Goal: Feedback & Contribution: Leave review/rating

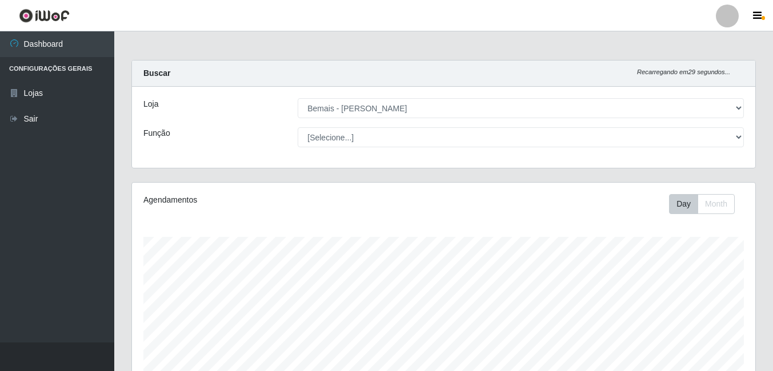
select select "230"
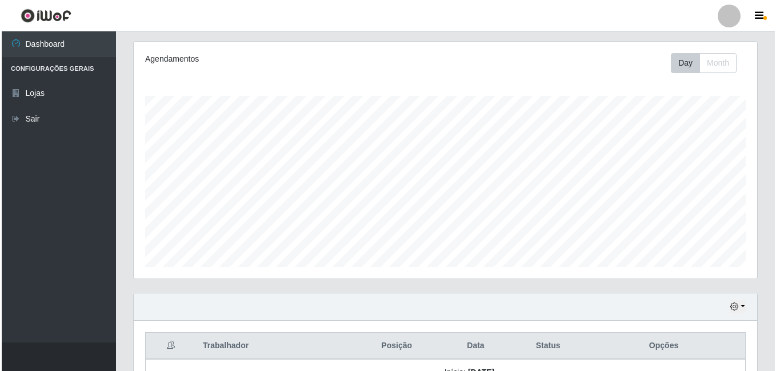
scroll to position [255, 0]
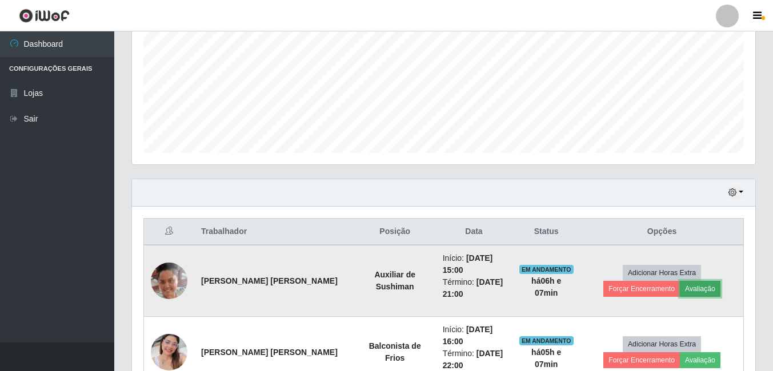
click at [680, 287] on button "Avaliação" at bounding box center [700, 289] width 41 height 16
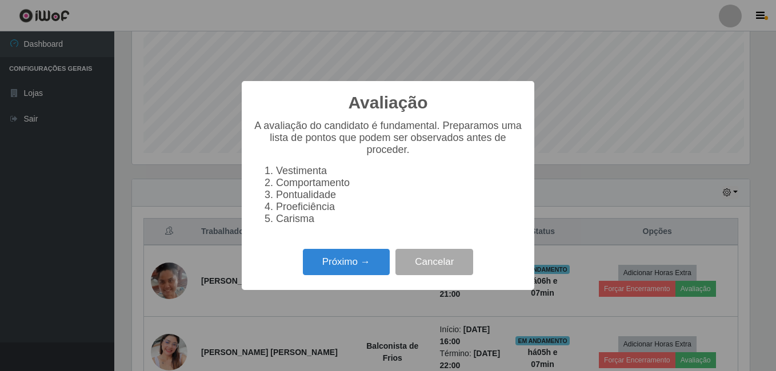
scroll to position [237, 617]
click at [344, 263] on button "Próximo →" at bounding box center [346, 262] width 87 height 27
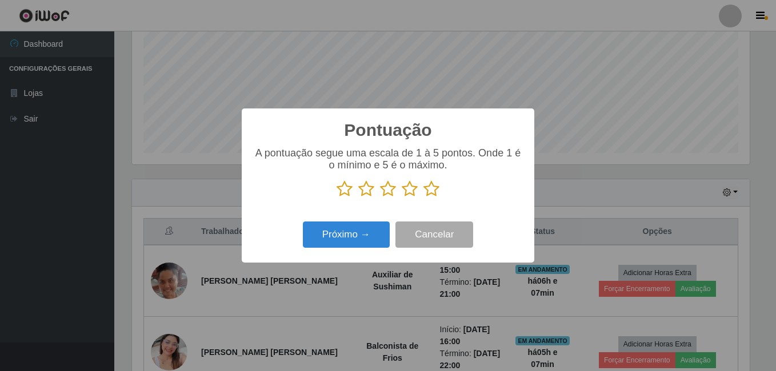
click at [431, 187] on icon at bounding box center [431, 188] width 16 height 17
click at [423, 198] on input "radio" at bounding box center [423, 198] width 0 height 0
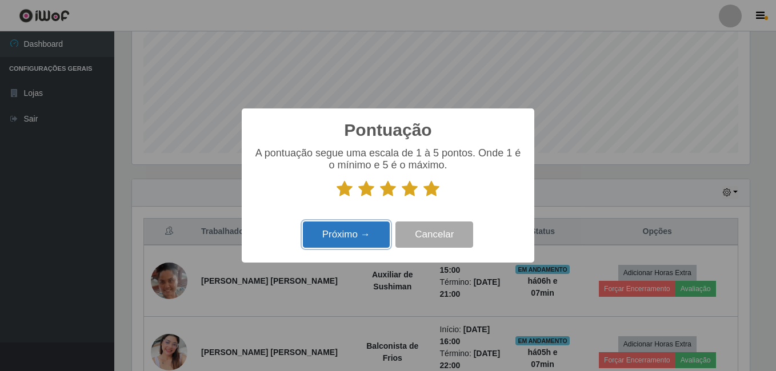
click at [363, 227] on button "Próximo →" at bounding box center [346, 235] width 87 height 27
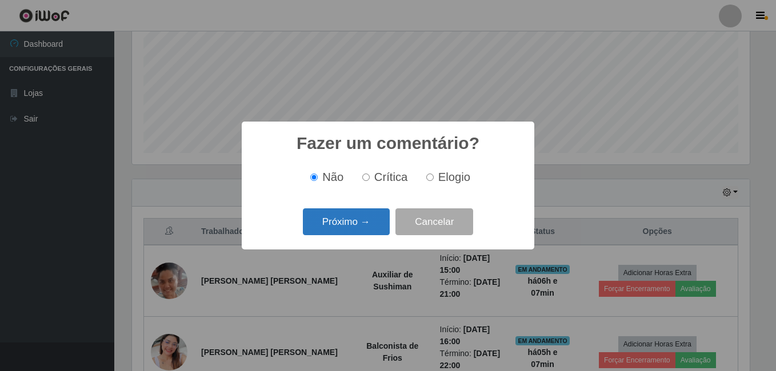
click at [339, 213] on button "Próximo →" at bounding box center [346, 221] width 87 height 27
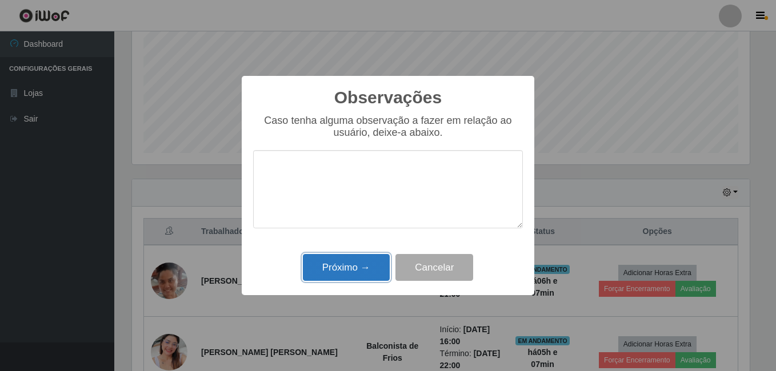
click at [326, 264] on button "Próximo →" at bounding box center [346, 267] width 87 height 27
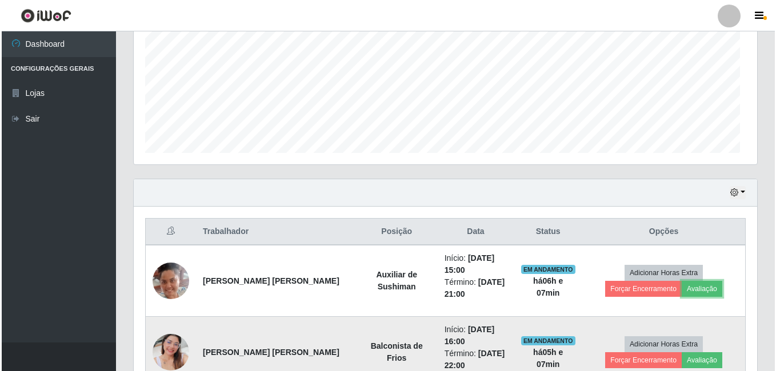
scroll to position [237, 623]
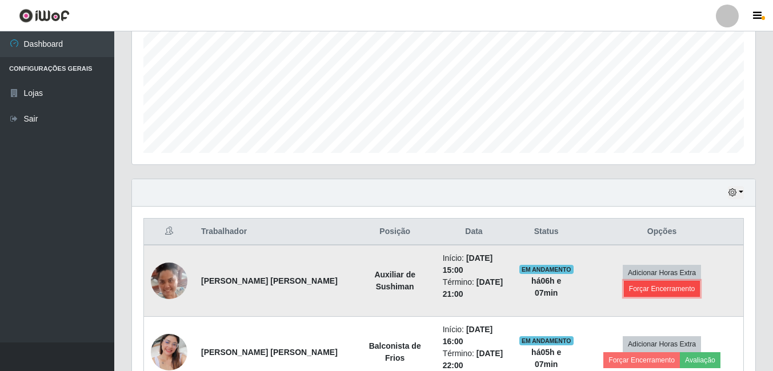
click at [684, 281] on button "Forçar Encerramento" at bounding box center [662, 289] width 77 height 16
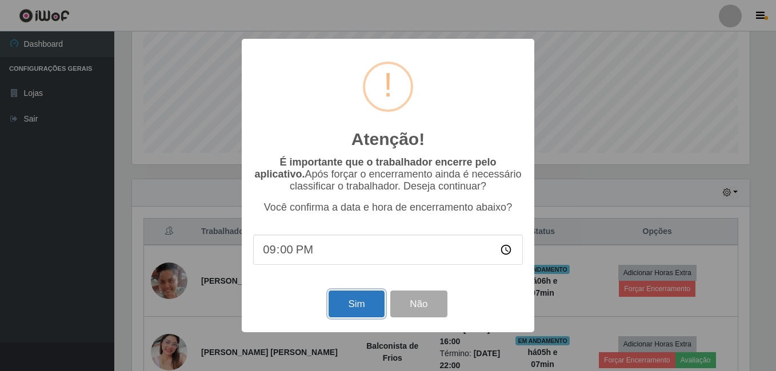
click at [350, 301] on button "Sim" at bounding box center [355, 304] width 55 height 27
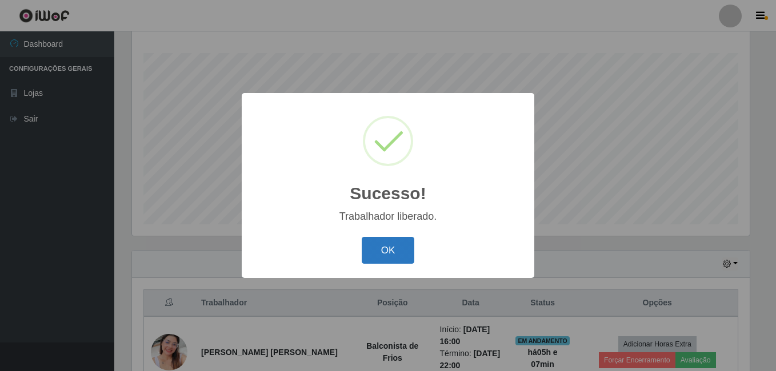
click at [389, 263] on button "OK" at bounding box center [387, 250] width 53 height 27
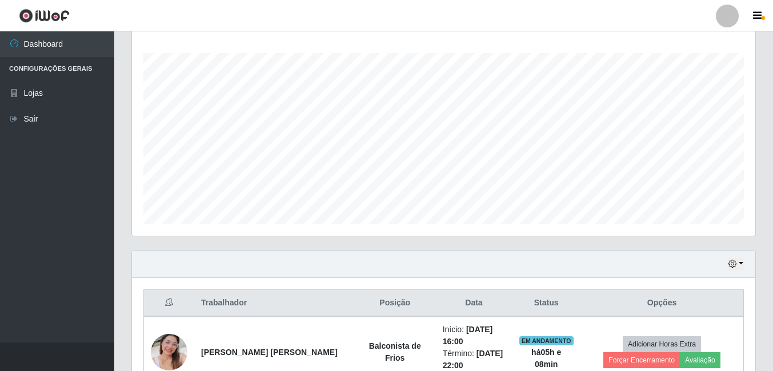
scroll to position [298, 0]
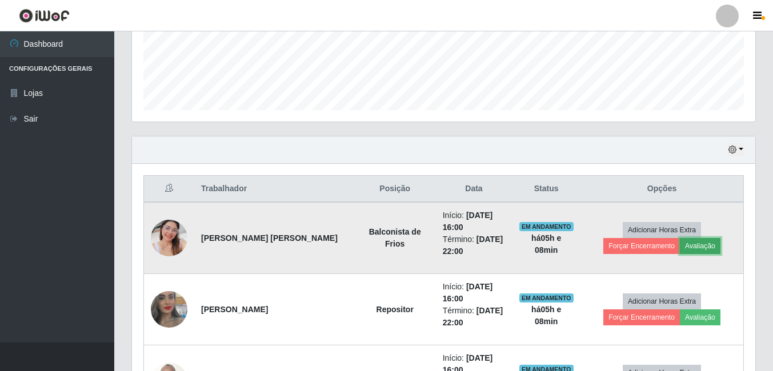
click at [680, 250] on button "Avaliação" at bounding box center [700, 246] width 41 height 16
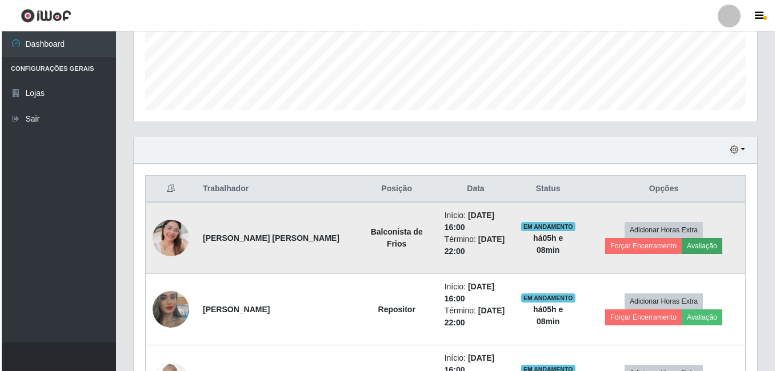
scroll to position [237, 617]
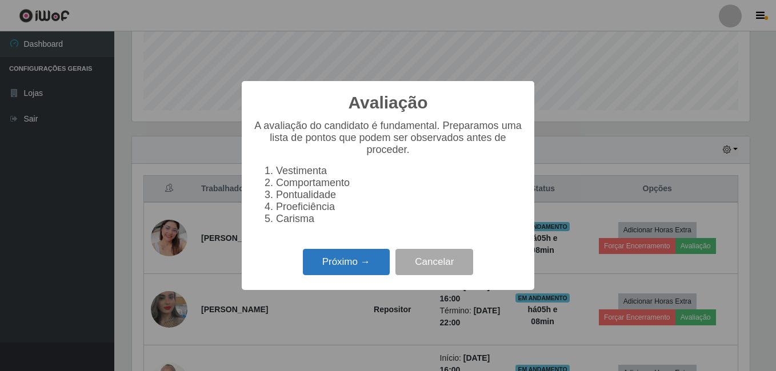
click at [327, 271] on button "Próximo →" at bounding box center [346, 262] width 87 height 27
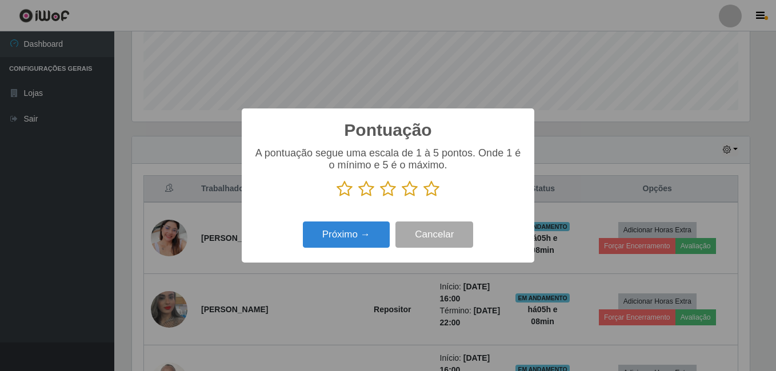
scroll to position [570851, 570471]
click at [432, 188] on icon at bounding box center [431, 188] width 16 height 17
click at [423, 198] on input "radio" at bounding box center [423, 198] width 0 height 0
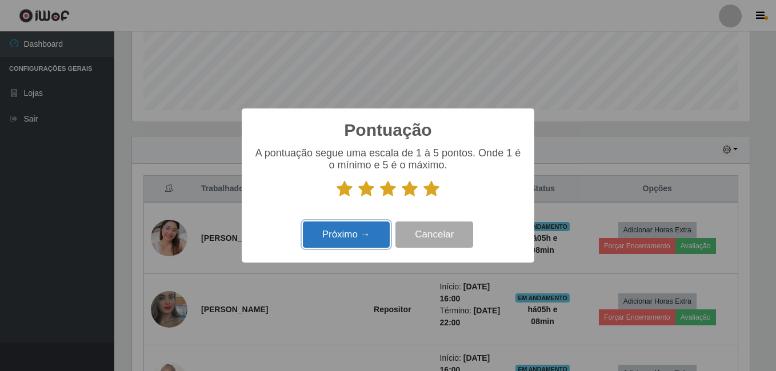
click at [356, 234] on button "Próximo →" at bounding box center [346, 235] width 87 height 27
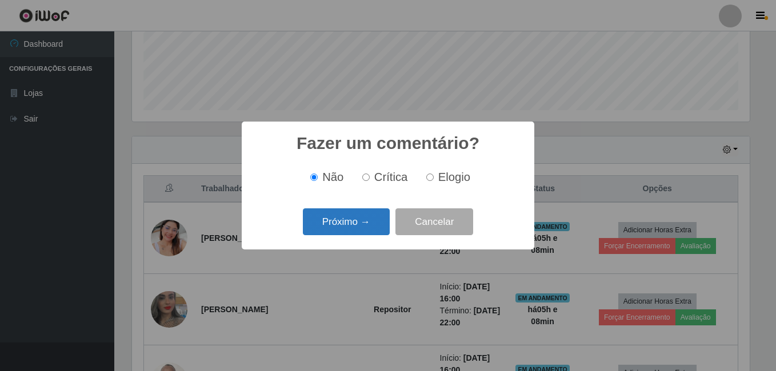
click at [342, 219] on button "Próximo →" at bounding box center [346, 221] width 87 height 27
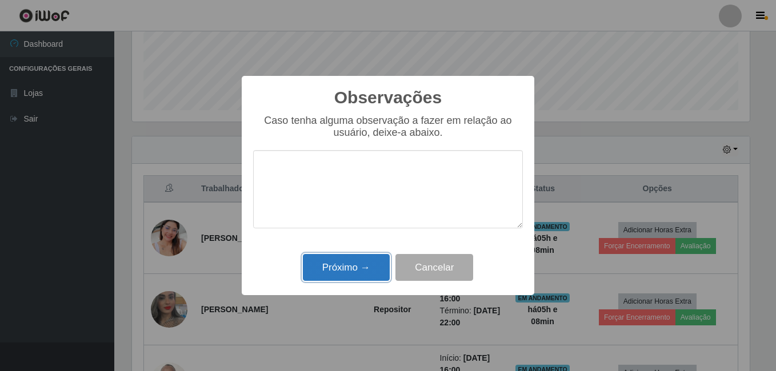
click at [348, 264] on button "Próximo →" at bounding box center [346, 267] width 87 height 27
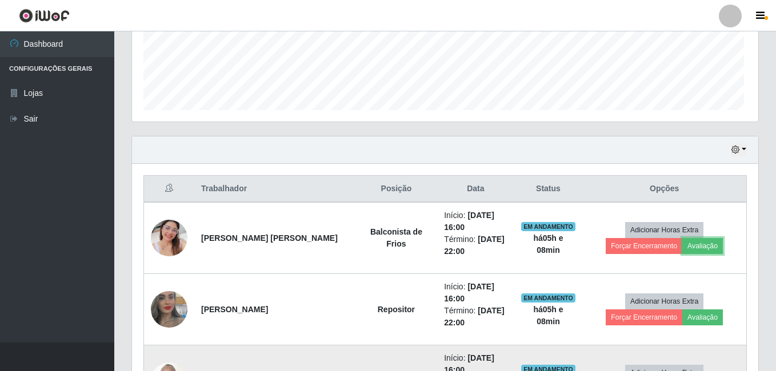
scroll to position [237, 623]
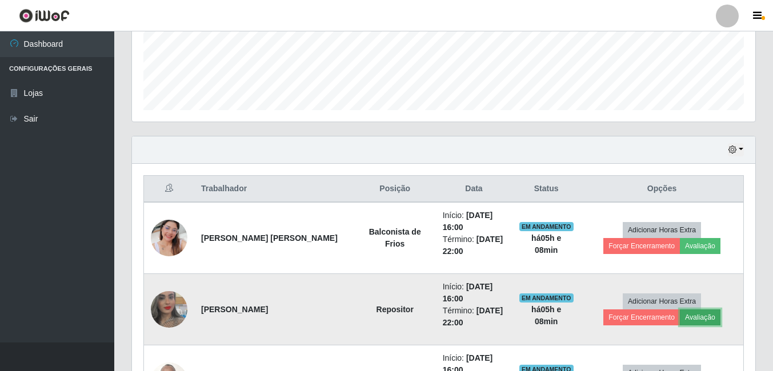
click at [680, 314] on button "Avaliação" at bounding box center [700, 318] width 41 height 16
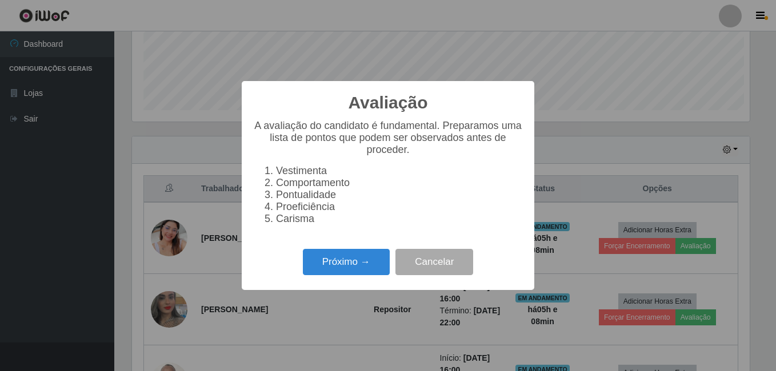
scroll to position [237, 617]
click at [331, 271] on button "Próximo →" at bounding box center [346, 262] width 87 height 27
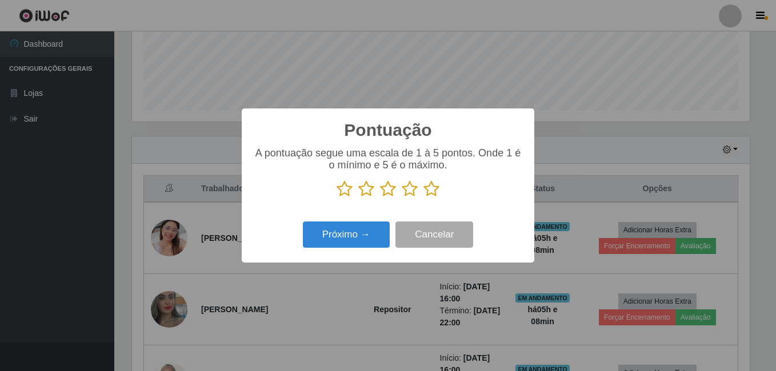
click at [435, 189] on icon at bounding box center [431, 188] width 16 height 17
click at [423, 198] on input "radio" at bounding box center [423, 198] width 0 height 0
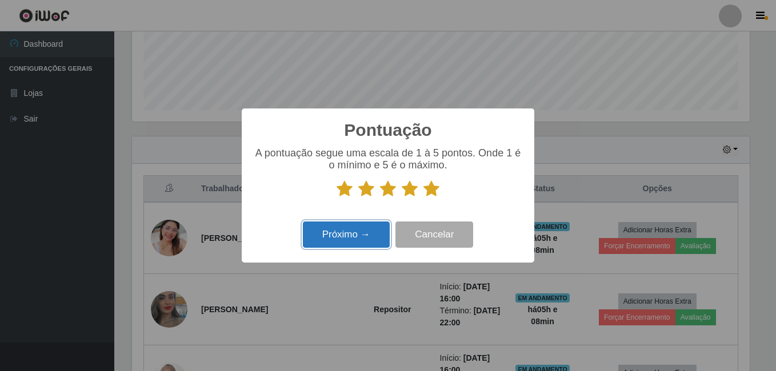
click at [375, 238] on button "Próximo →" at bounding box center [346, 235] width 87 height 27
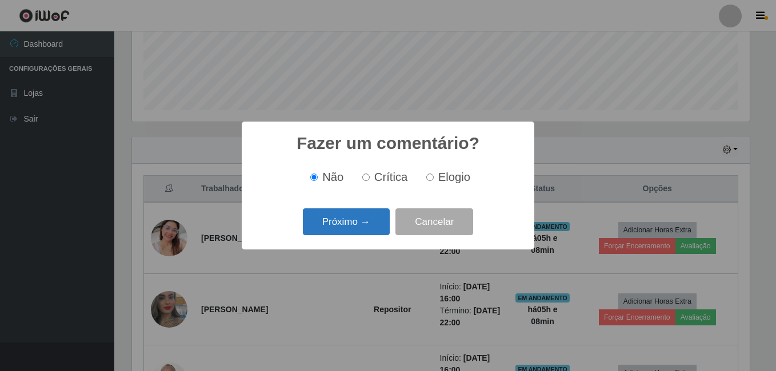
click at [365, 226] on button "Próximo →" at bounding box center [346, 221] width 87 height 27
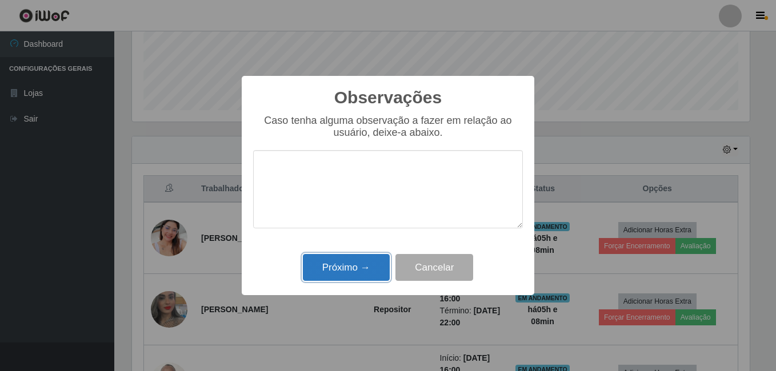
click at [328, 264] on button "Próximo →" at bounding box center [346, 267] width 87 height 27
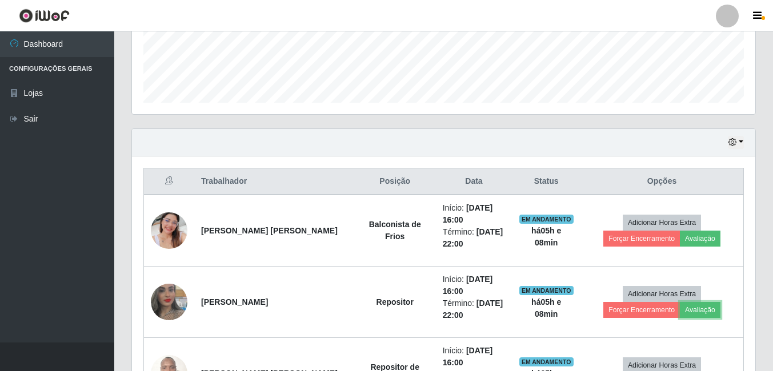
scroll to position [469, 0]
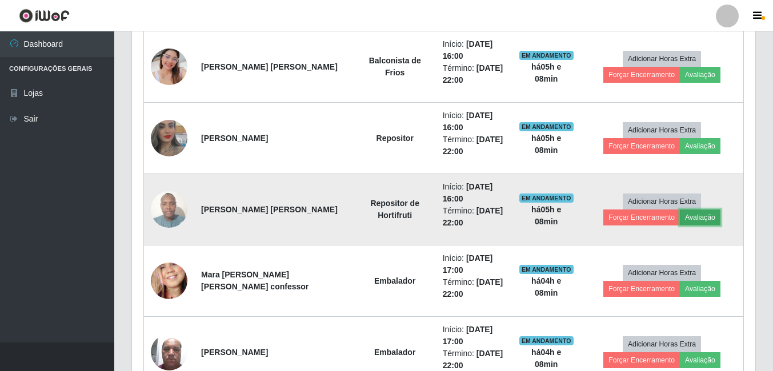
click at [680, 222] on button "Avaliação" at bounding box center [700, 218] width 41 height 16
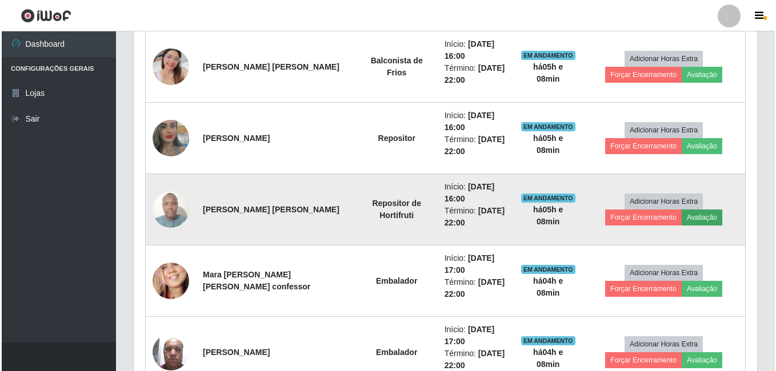
scroll to position [237, 617]
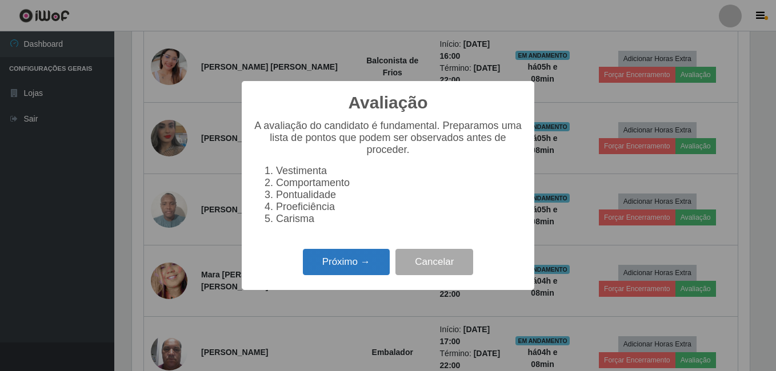
click at [352, 275] on button "Próximo →" at bounding box center [346, 262] width 87 height 27
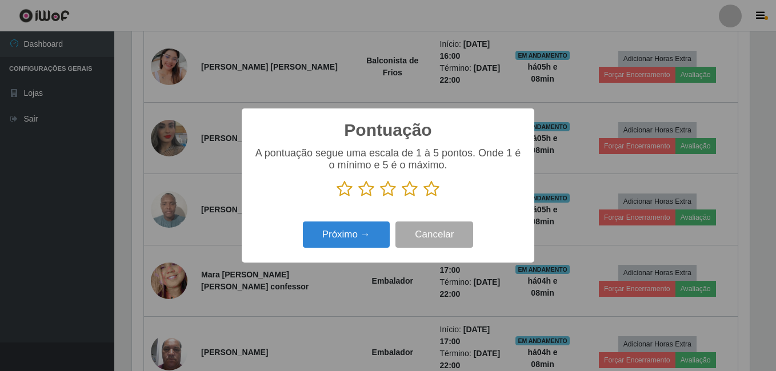
click at [428, 192] on icon at bounding box center [431, 188] width 16 height 17
click at [423, 198] on input "radio" at bounding box center [423, 198] width 0 height 0
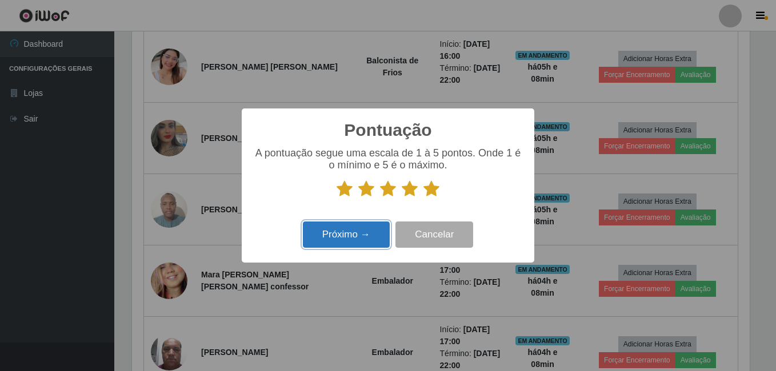
click at [352, 239] on button "Próximo →" at bounding box center [346, 235] width 87 height 27
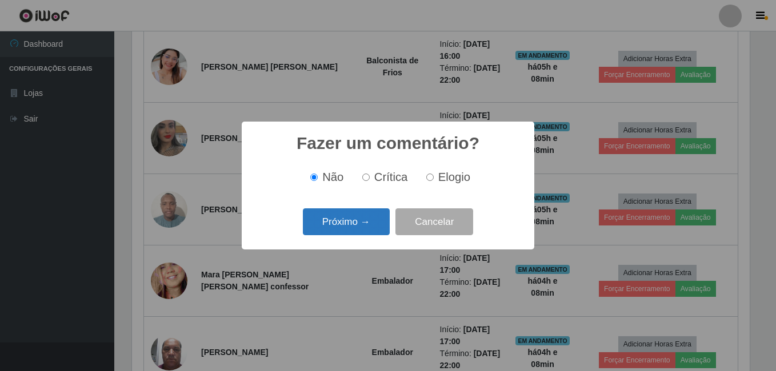
click at [360, 229] on button "Próximo →" at bounding box center [346, 221] width 87 height 27
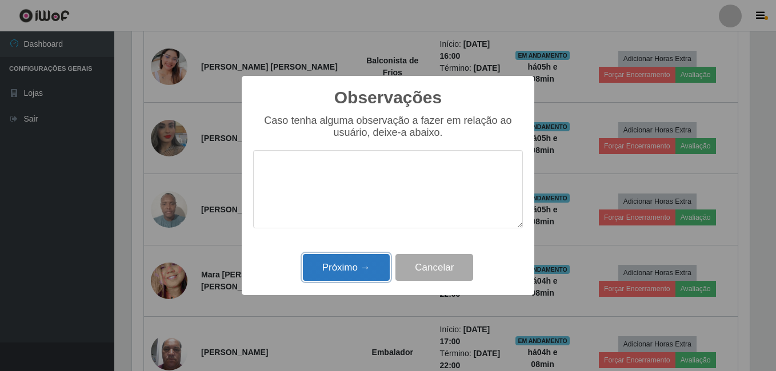
click at [346, 268] on button "Próximo →" at bounding box center [346, 267] width 87 height 27
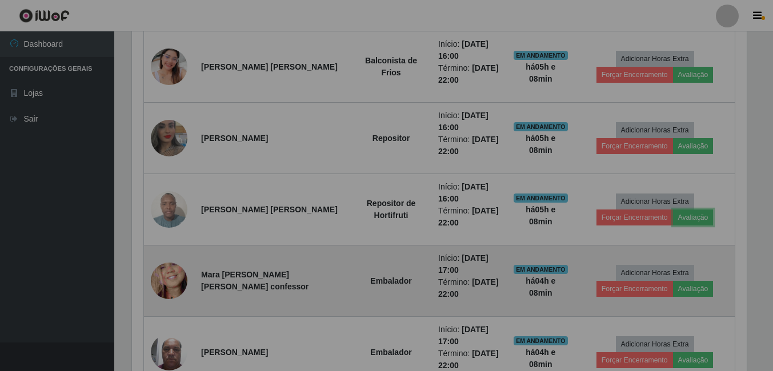
scroll to position [237, 623]
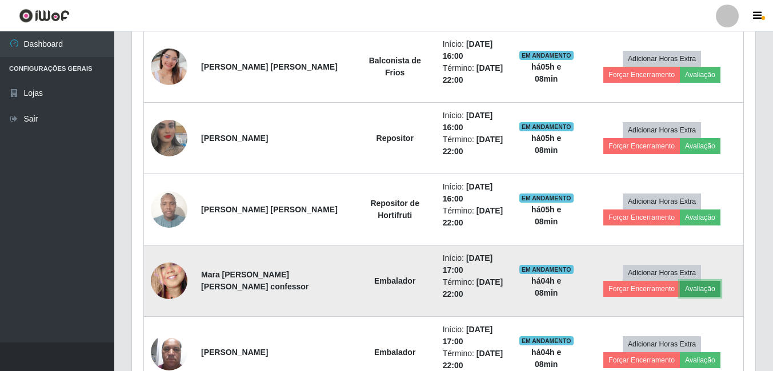
click at [680, 290] on button "Avaliação" at bounding box center [700, 289] width 41 height 16
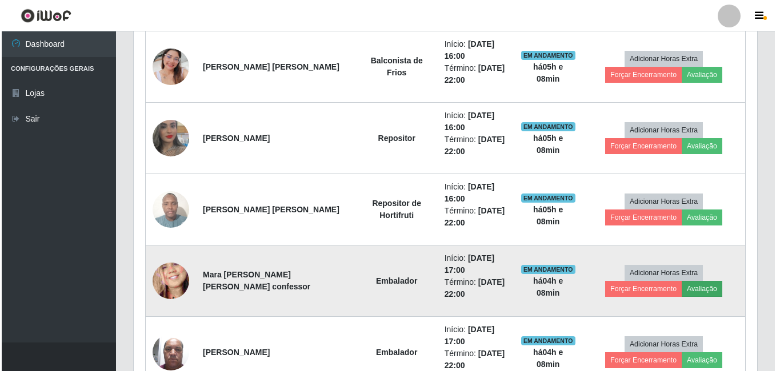
scroll to position [237, 617]
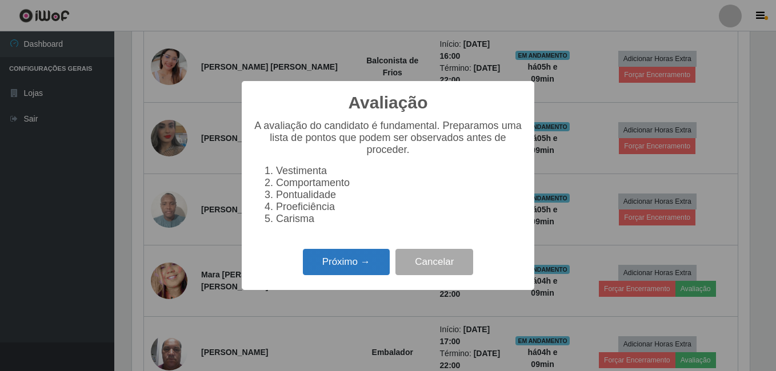
click at [316, 266] on button "Próximo →" at bounding box center [346, 262] width 87 height 27
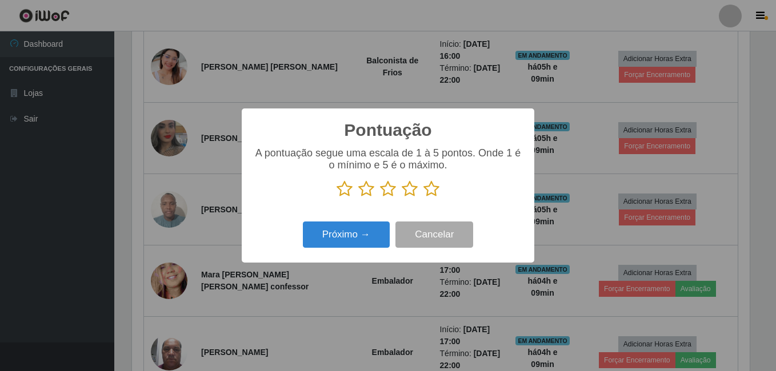
click at [434, 188] on icon at bounding box center [431, 188] width 16 height 17
click at [423, 198] on input "radio" at bounding box center [423, 198] width 0 height 0
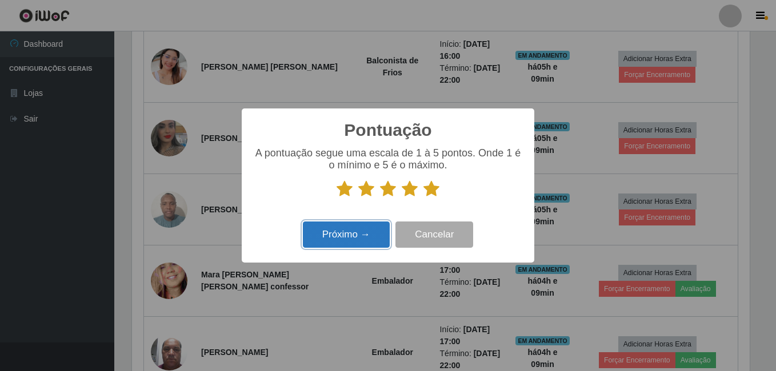
click at [354, 232] on button "Próximo →" at bounding box center [346, 235] width 87 height 27
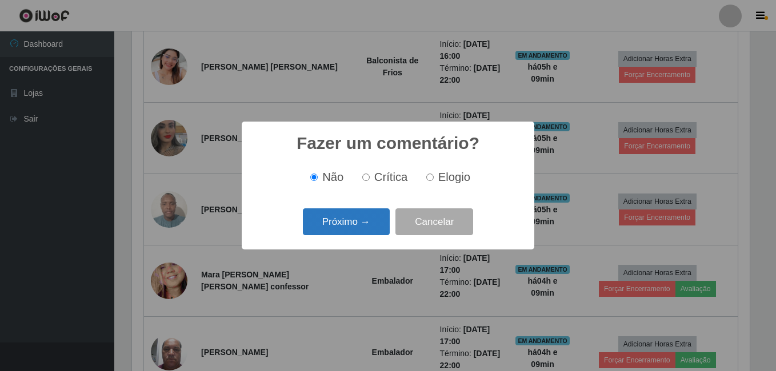
click at [358, 219] on button "Próximo →" at bounding box center [346, 221] width 87 height 27
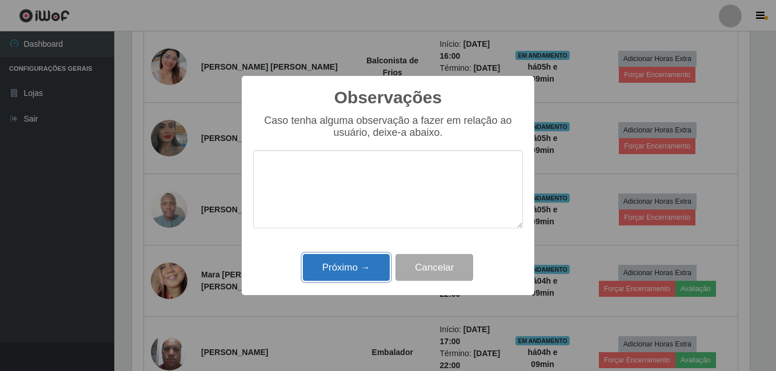
click at [349, 270] on button "Próximo →" at bounding box center [346, 267] width 87 height 27
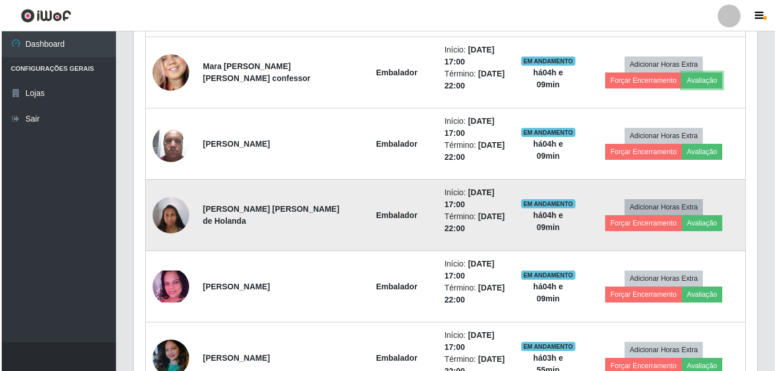
scroll to position [698, 0]
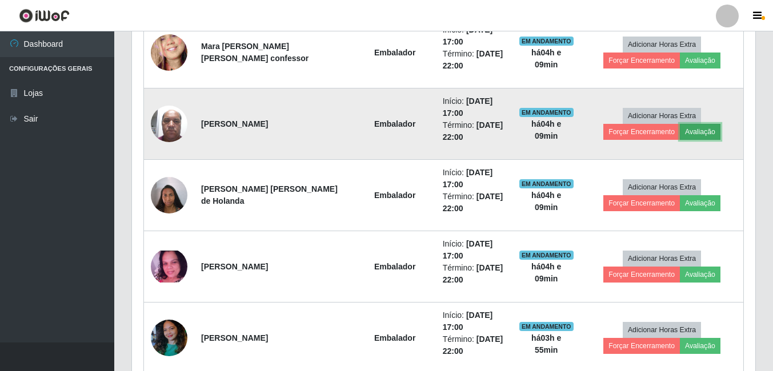
click at [680, 132] on button "Avaliação" at bounding box center [700, 132] width 41 height 16
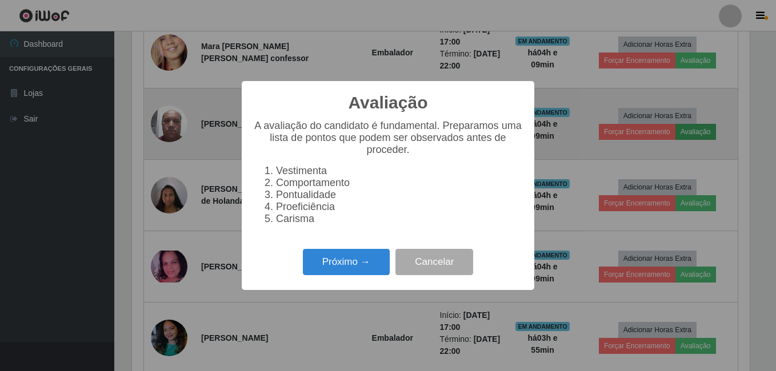
scroll to position [0, 0]
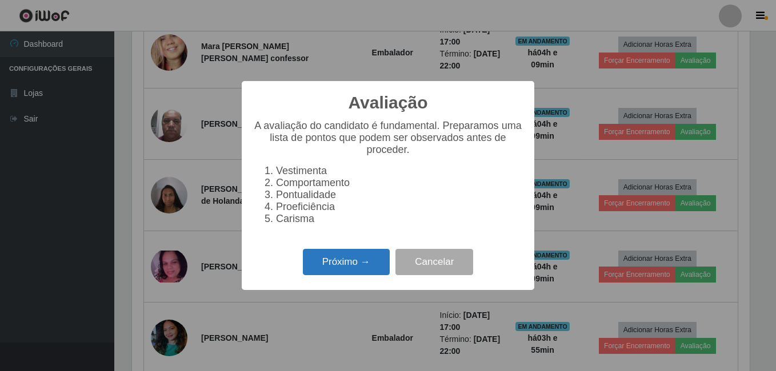
click at [323, 273] on button "Próximo →" at bounding box center [346, 262] width 87 height 27
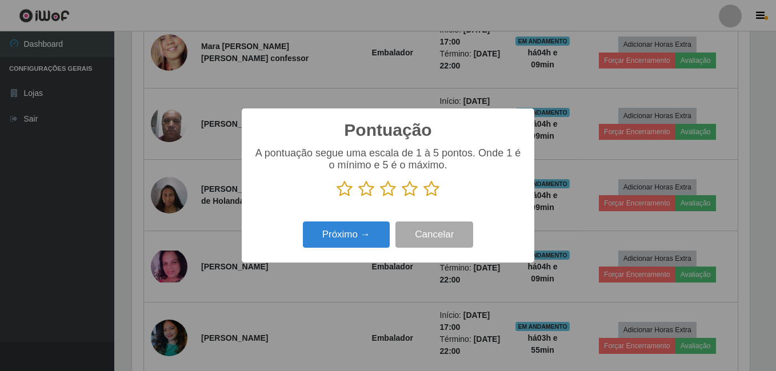
click at [430, 188] on icon at bounding box center [431, 188] width 16 height 17
click at [423, 198] on input "radio" at bounding box center [423, 198] width 0 height 0
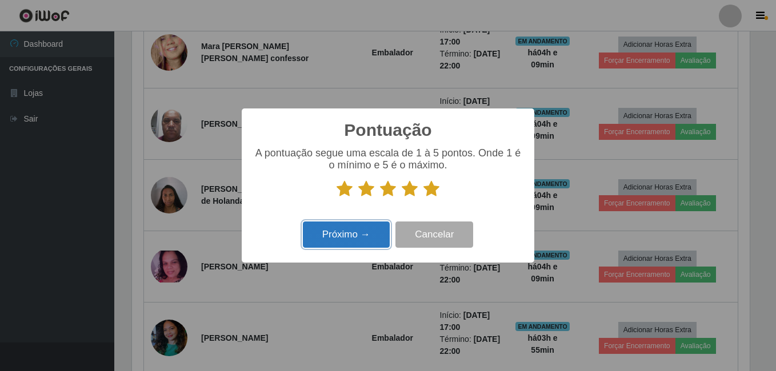
click at [350, 240] on button "Próximo →" at bounding box center [346, 235] width 87 height 27
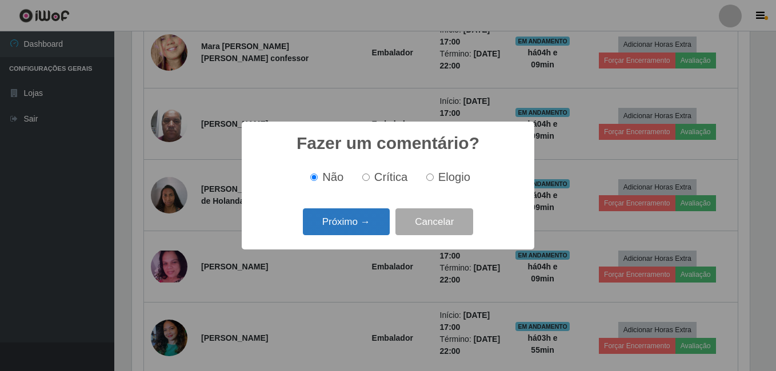
click at [368, 230] on button "Próximo →" at bounding box center [346, 221] width 87 height 27
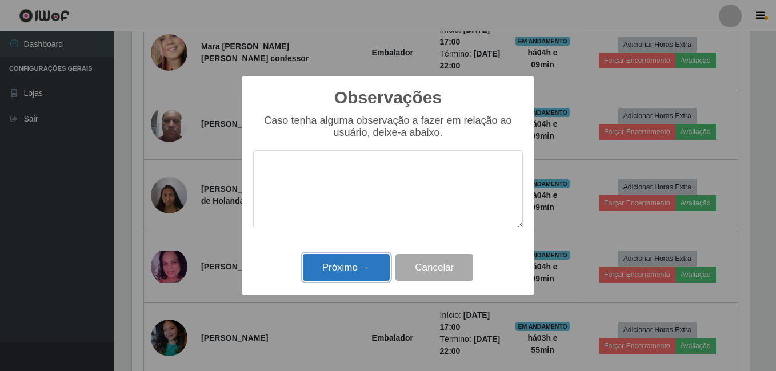
click at [362, 265] on button "Próximo →" at bounding box center [346, 267] width 87 height 27
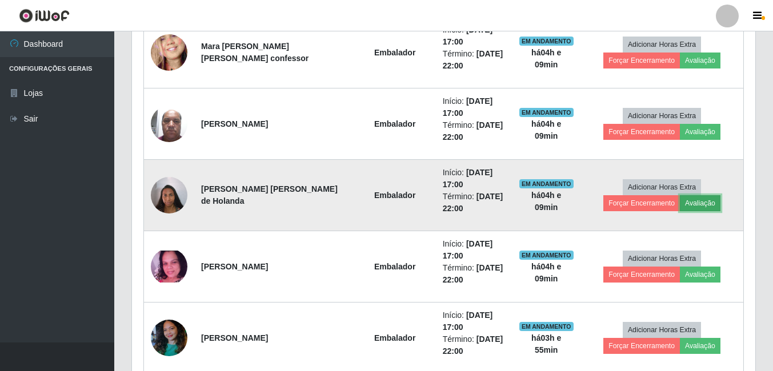
click at [680, 207] on button "Avaliação" at bounding box center [700, 203] width 41 height 16
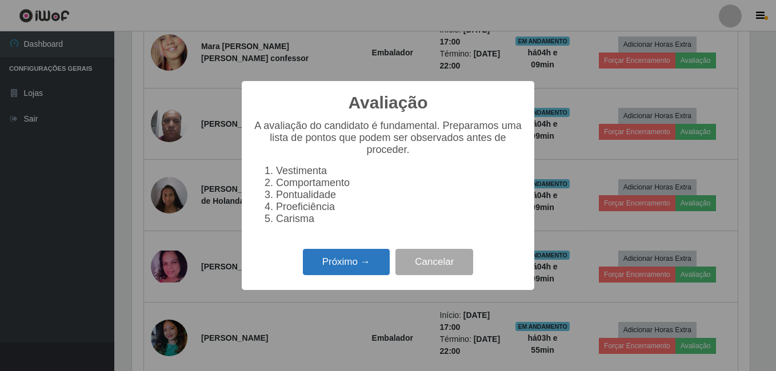
click at [364, 276] on button "Próximo →" at bounding box center [346, 262] width 87 height 27
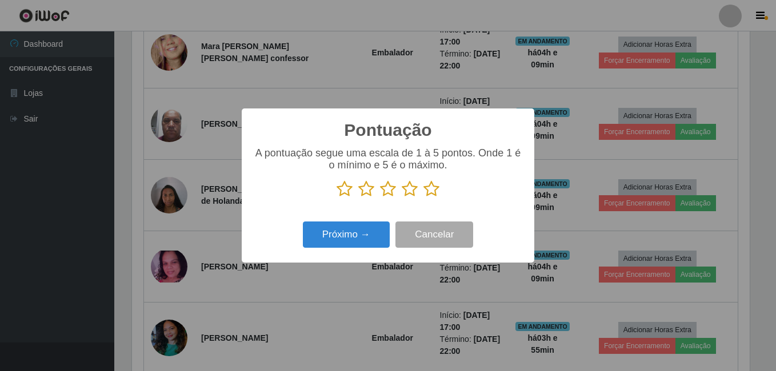
click at [435, 195] on icon at bounding box center [431, 188] width 16 height 17
click at [423, 198] on input "radio" at bounding box center [423, 198] width 0 height 0
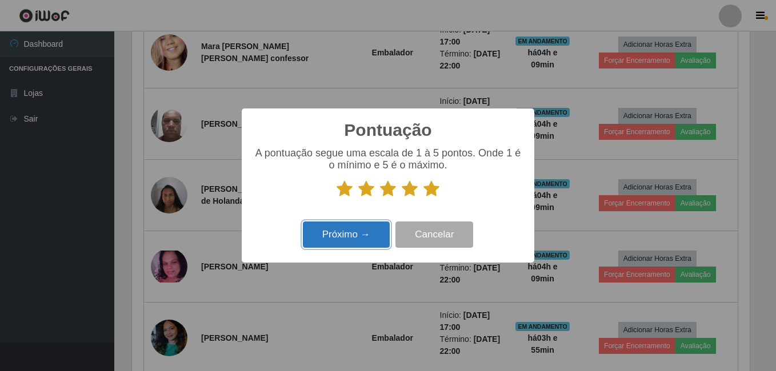
click at [357, 240] on button "Próximo →" at bounding box center [346, 235] width 87 height 27
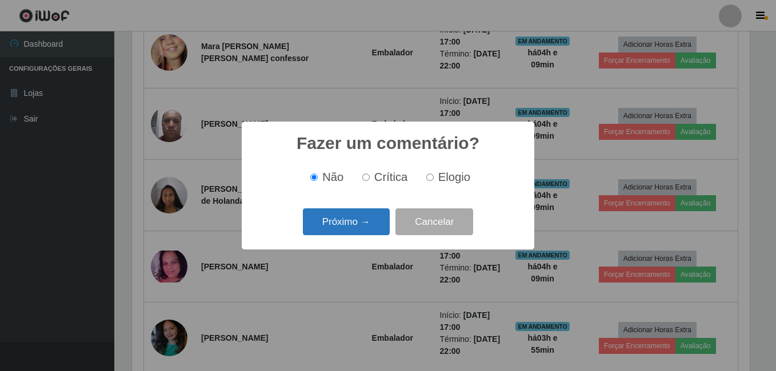
click at [369, 227] on button "Próximo →" at bounding box center [346, 221] width 87 height 27
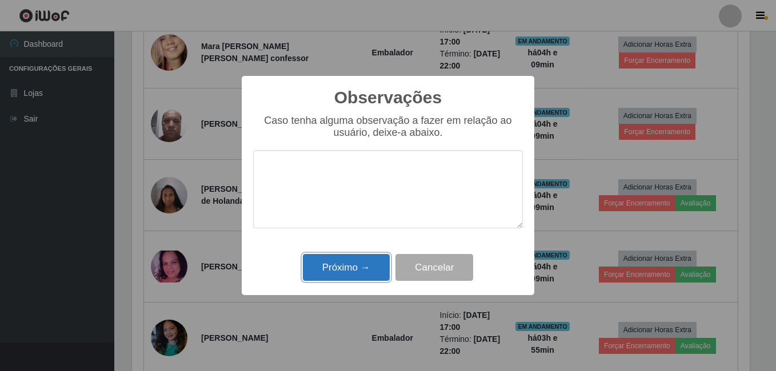
click at [365, 267] on button "Próximo →" at bounding box center [346, 267] width 87 height 27
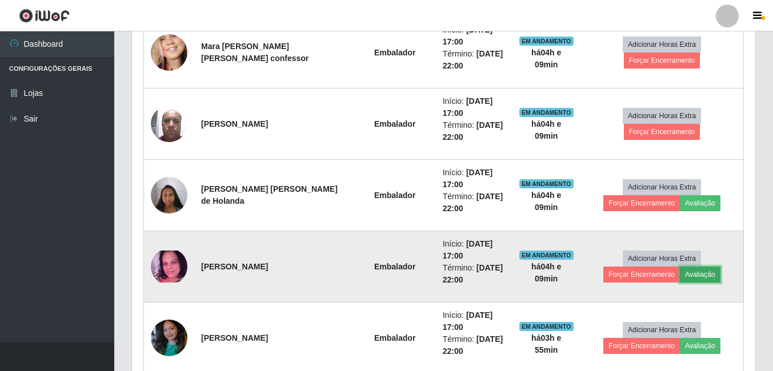
click at [680, 279] on button "Avaliação" at bounding box center [700, 275] width 41 height 16
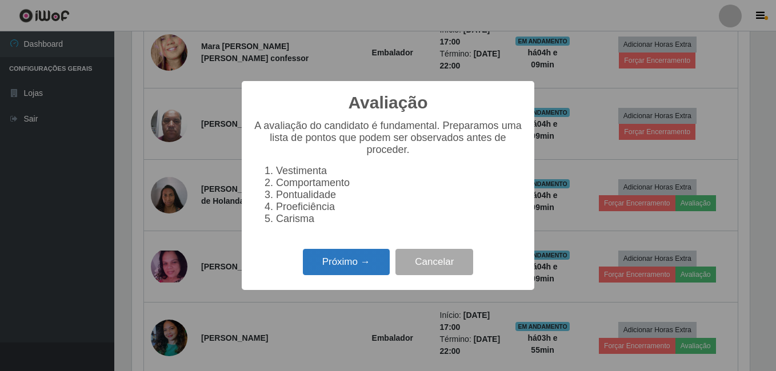
click at [368, 268] on button "Próximo →" at bounding box center [346, 262] width 87 height 27
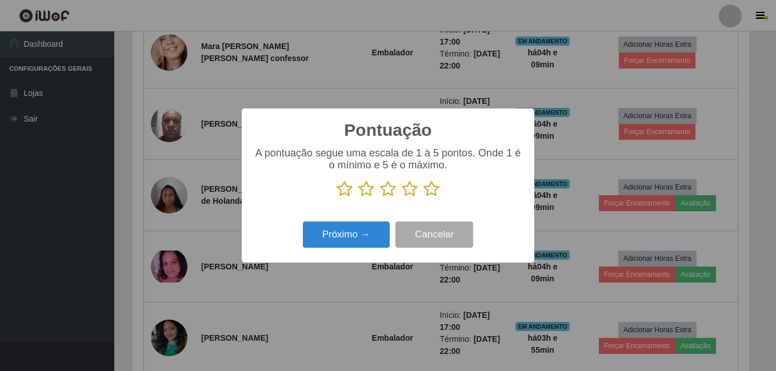
click at [434, 190] on icon at bounding box center [431, 188] width 16 height 17
click at [423, 198] on input "radio" at bounding box center [423, 198] width 0 height 0
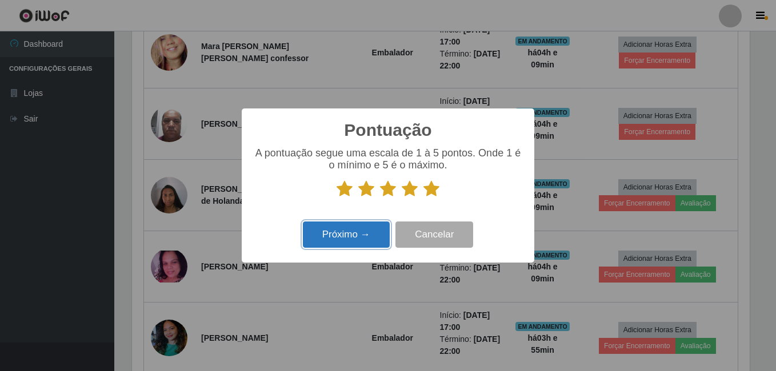
click at [352, 241] on button "Próximo →" at bounding box center [346, 235] width 87 height 27
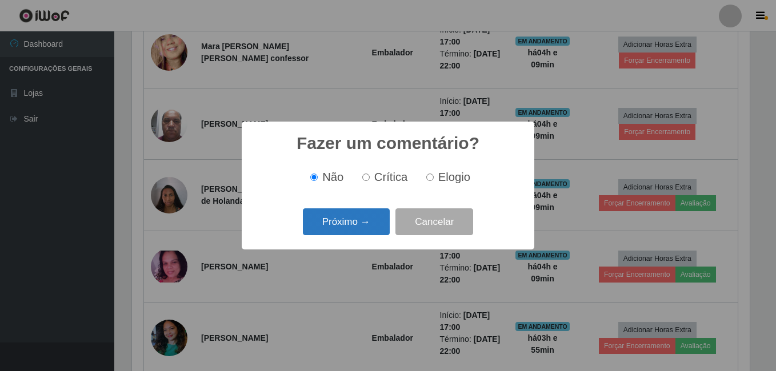
click at [367, 226] on button "Próximo →" at bounding box center [346, 221] width 87 height 27
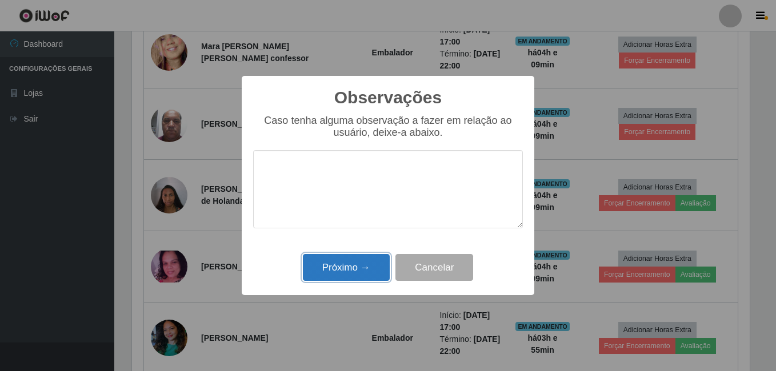
click at [368, 269] on button "Próximo →" at bounding box center [346, 267] width 87 height 27
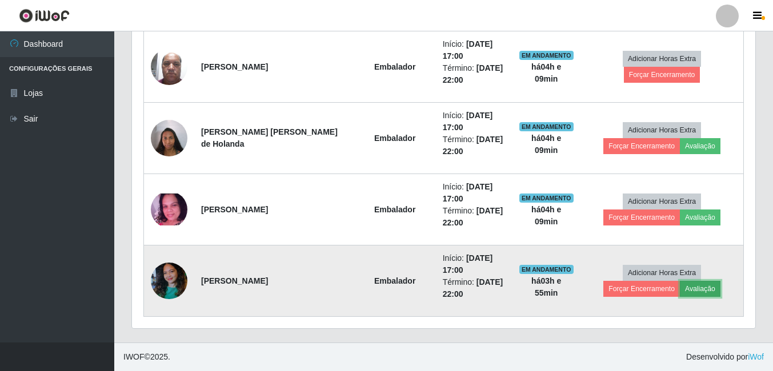
click at [680, 292] on button "Avaliação" at bounding box center [700, 289] width 41 height 16
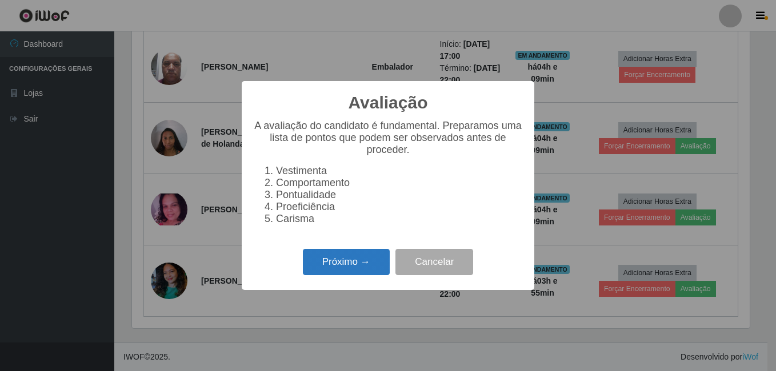
click at [343, 259] on button "Próximo →" at bounding box center [346, 262] width 87 height 27
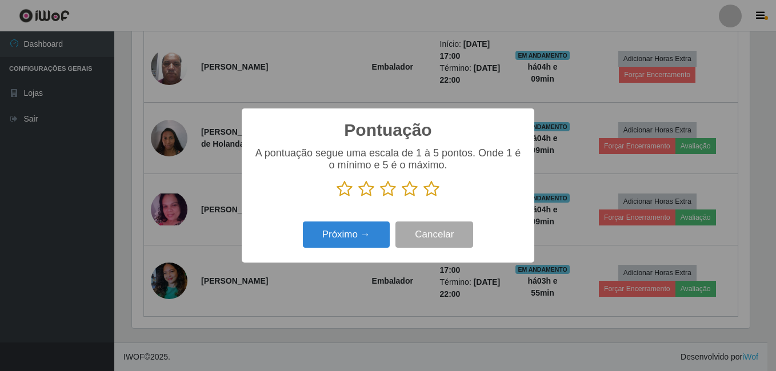
click at [429, 190] on icon at bounding box center [431, 188] width 16 height 17
click at [423, 198] on input "radio" at bounding box center [423, 198] width 0 height 0
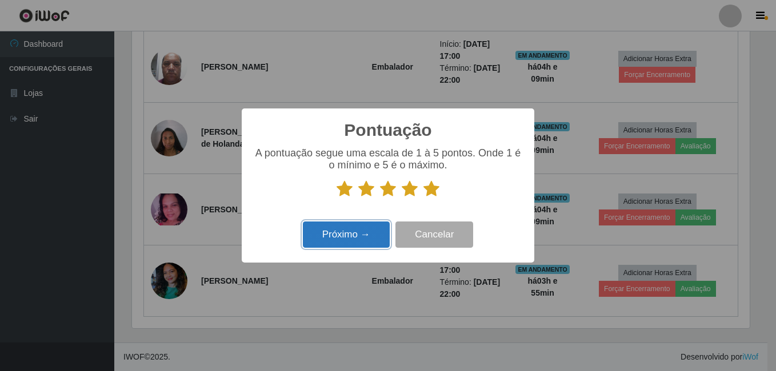
click at [360, 232] on button "Próximo →" at bounding box center [346, 235] width 87 height 27
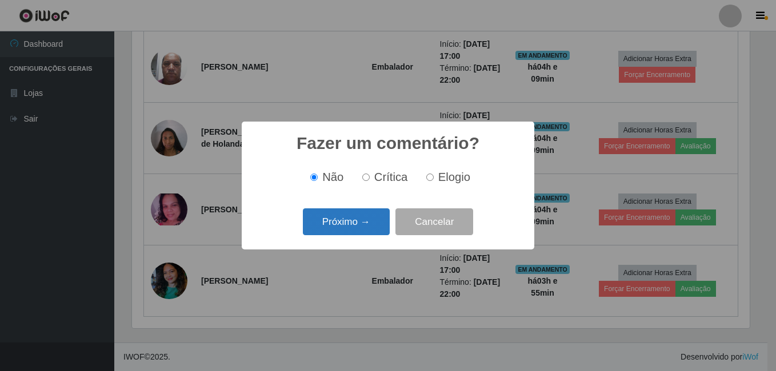
click at [354, 232] on button "Próximo →" at bounding box center [346, 221] width 87 height 27
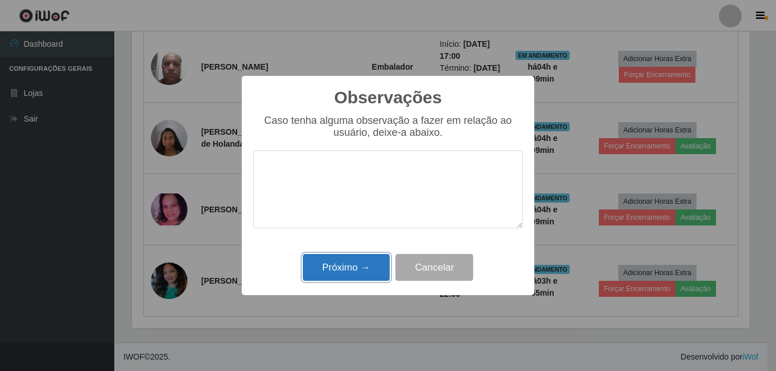
click at [344, 271] on button "Próximo →" at bounding box center [346, 267] width 87 height 27
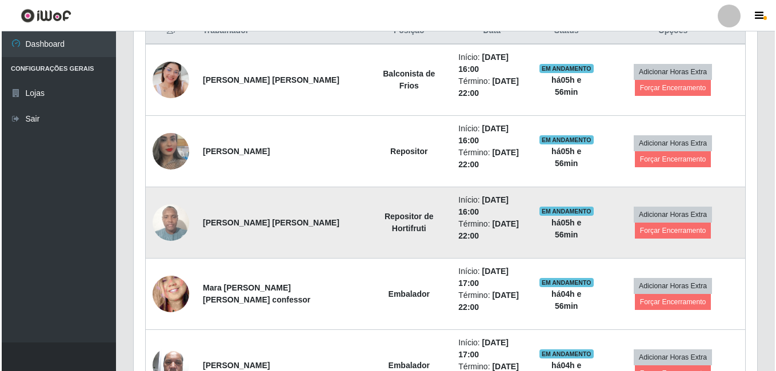
scroll to position [514, 0]
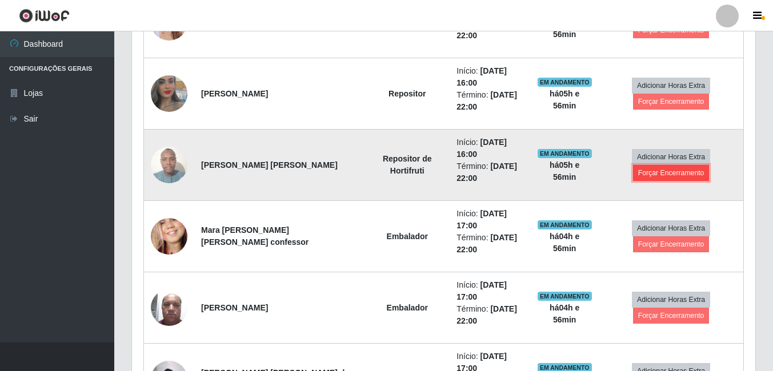
click at [648, 171] on button "Forçar Encerramento" at bounding box center [671, 173] width 77 height 16
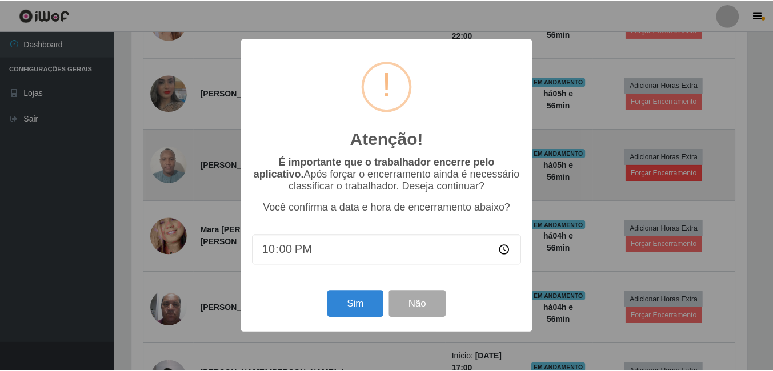
scroll to position [237, 617]
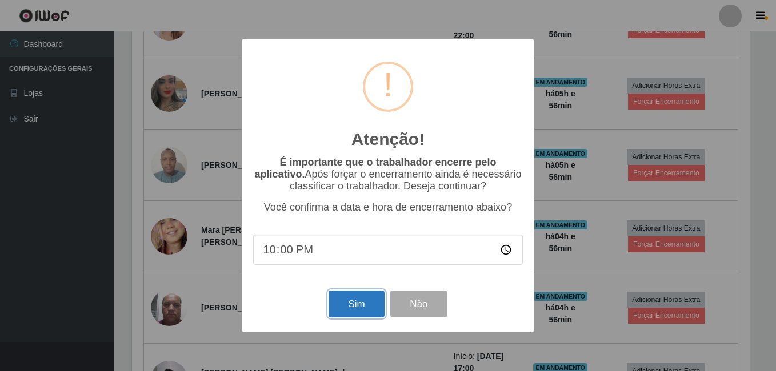
click at [339, 308] on button "Sim" at bounding box center [355, 304] width 55 height 27
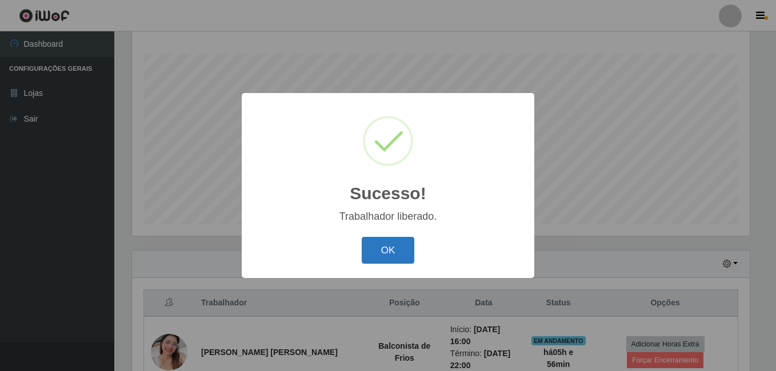
click at [377, 254] on button "OK" at bounding box center [387, 250] width 53 height 27
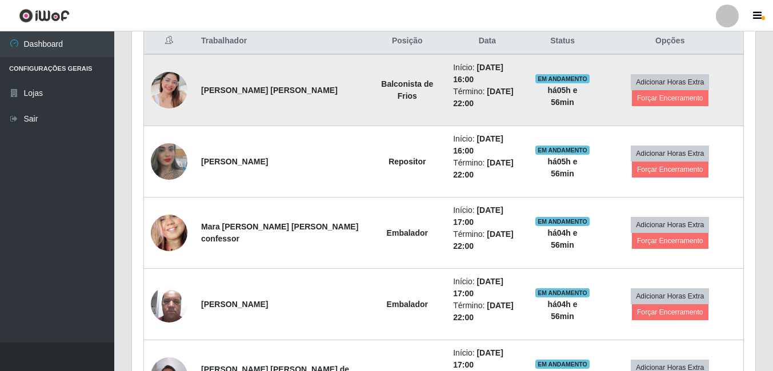
scroll to position [469, 0]
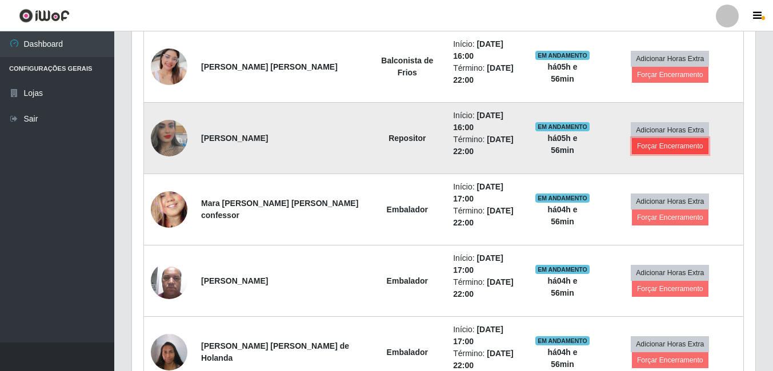
click at [655, 147] on button "Forçar Encerramento" at bounding box center [670, 146] width 77 height 16
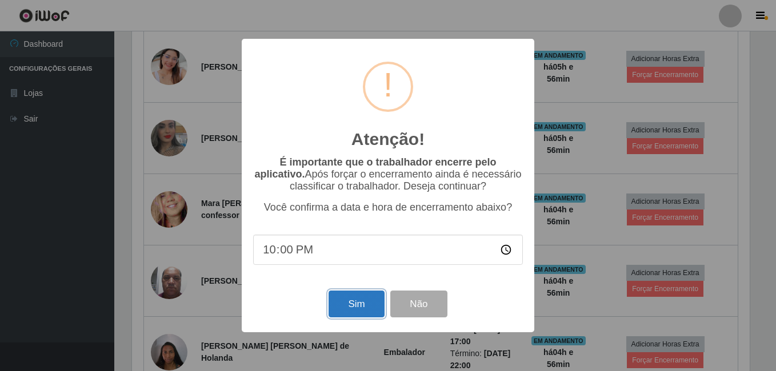
click at [365, 306] on button "Sim" at bounding box center [355, 304] width 55 height 27
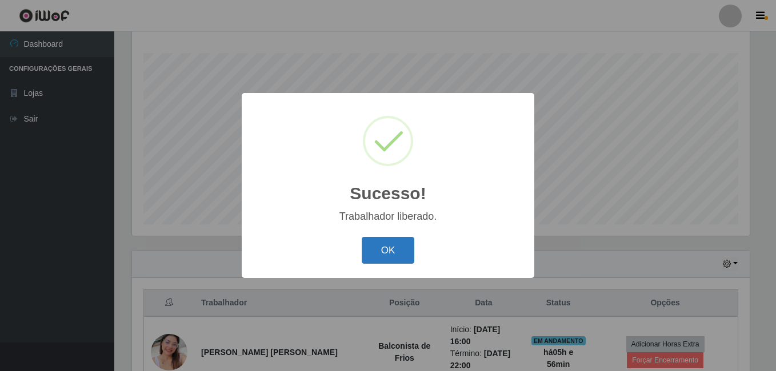
click at [384, 255] on button "OK" at bounding box center [387, 250] width 53 height 27
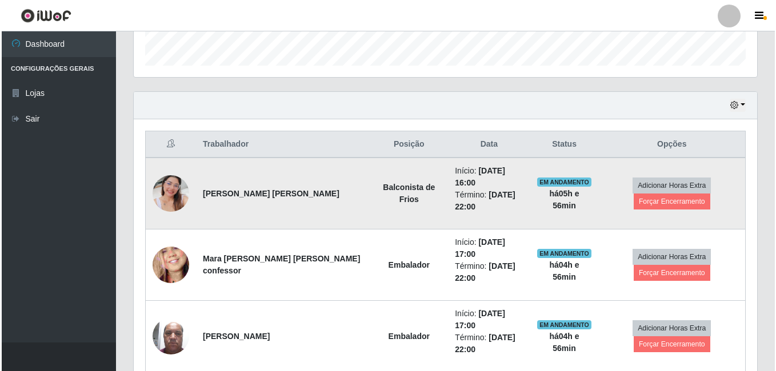
scroll to position [355, 0]
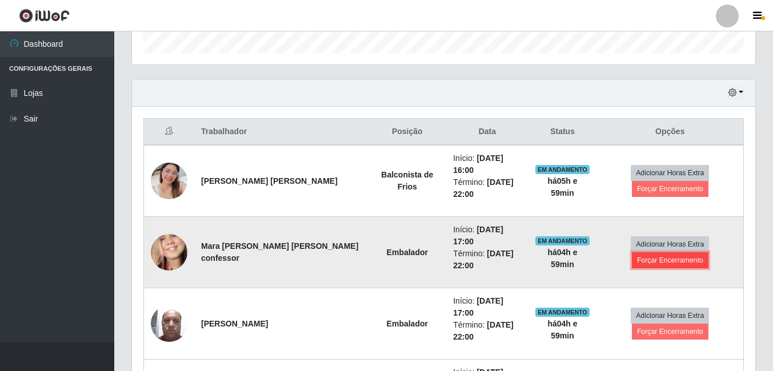
click at [653, 264] on button "Forçar Encerramento" at bounding box center [670, 260] width 77 height 16
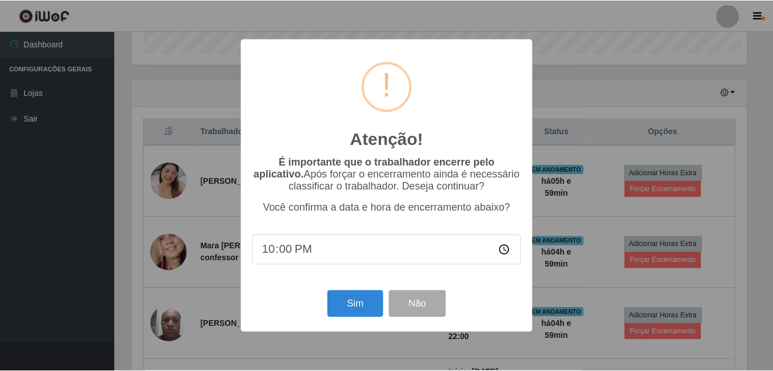
scroll to position [237, 617]
click at [364, 304] on button "Sim" at bounding box center [355, 304] width 55 height 27
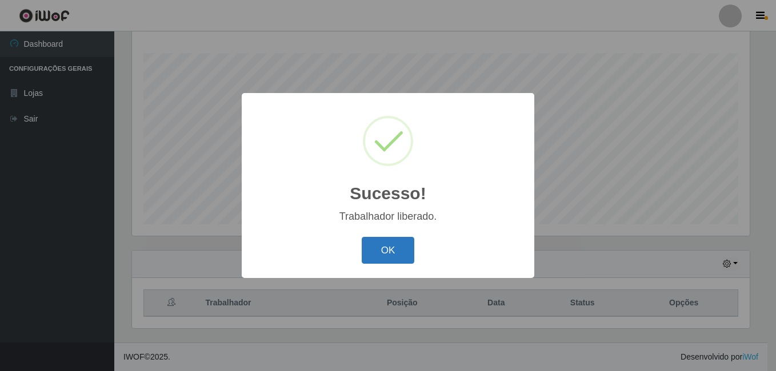
click at [390, 255] on button "OK" at bounding box center [387, 250] width 53 height 27
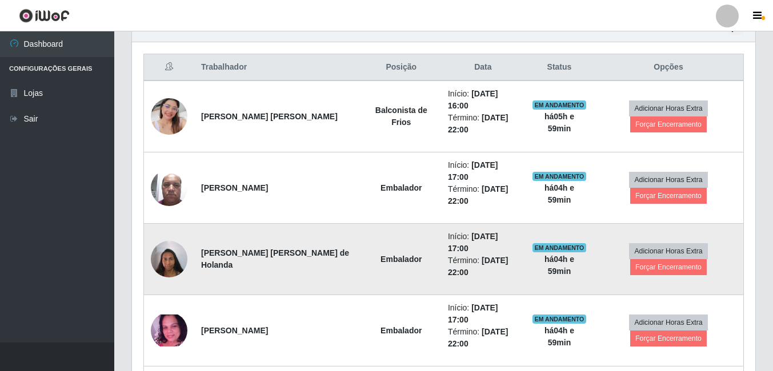
scroll to position [481, 0]
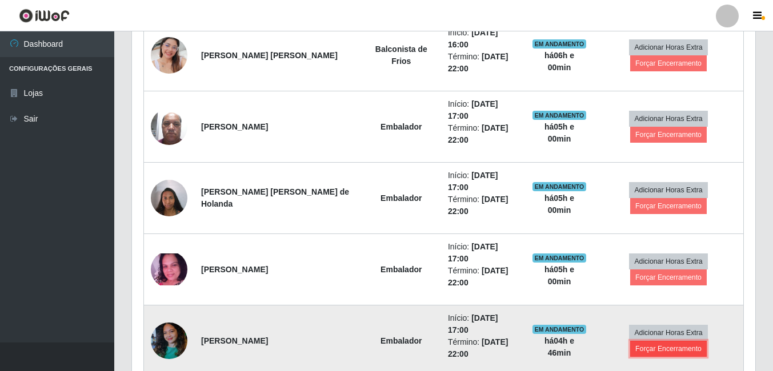
click at [668, 341] on button "Forçar Encerramento" at bounding box center [668, 349] width 77 height 16
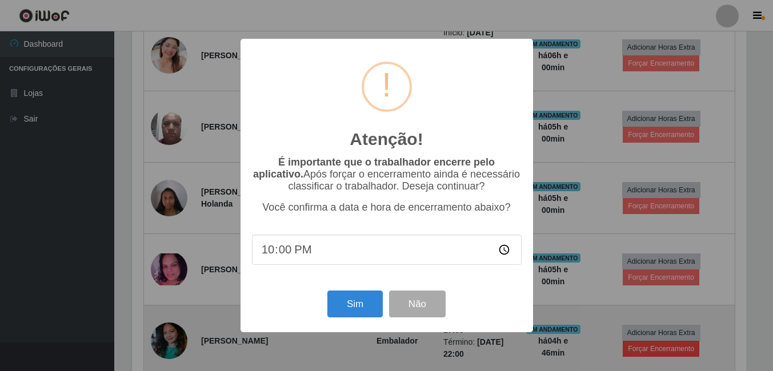
scroll to position [237, 617]
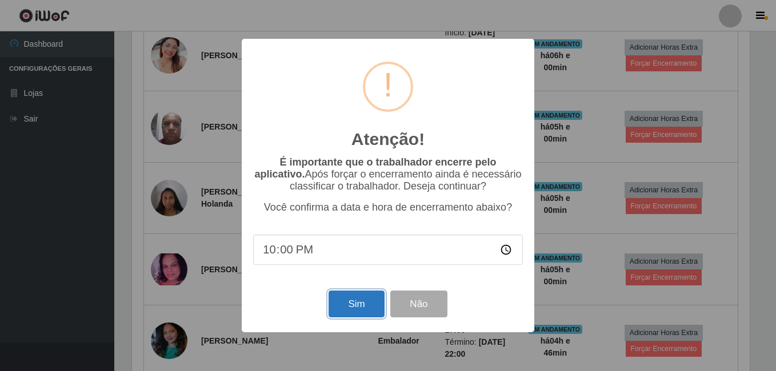
click at [350, 308] on button "Sim" at bounding box center [355, 304] width 55 height 27
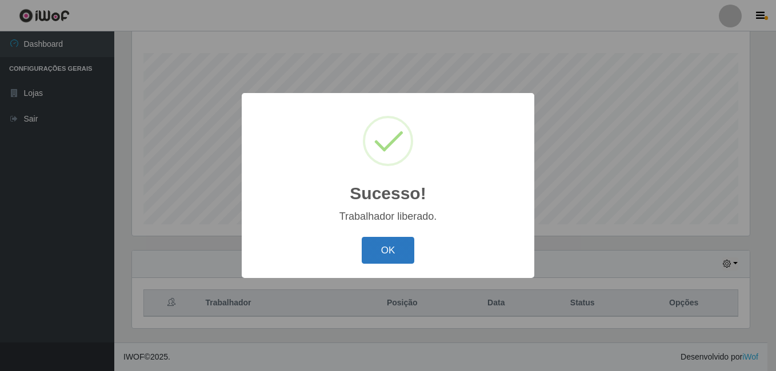
click at [410, 253] on button "OK" at bounding box center [387, 250] width 53 height 27
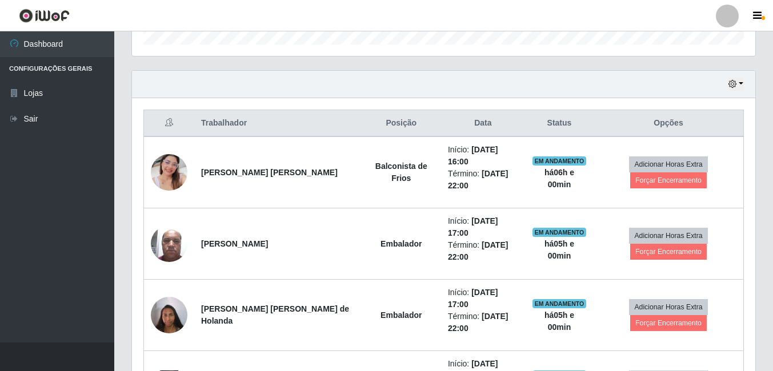
scroll to position [421, 0]
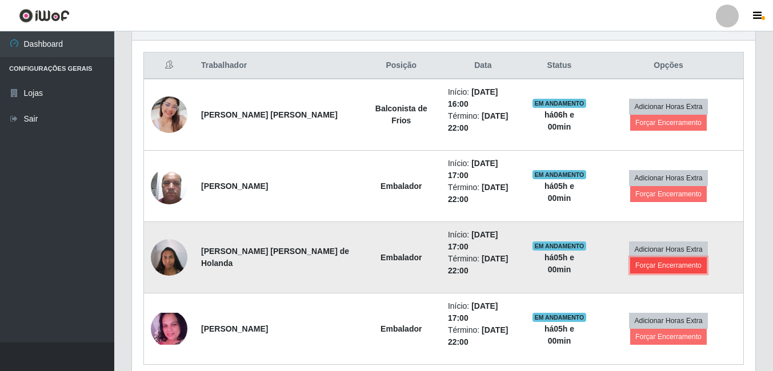
click at [672, 258] on button "Forçar Encerramento" at bounding box center [668, 266] width 77 height 16
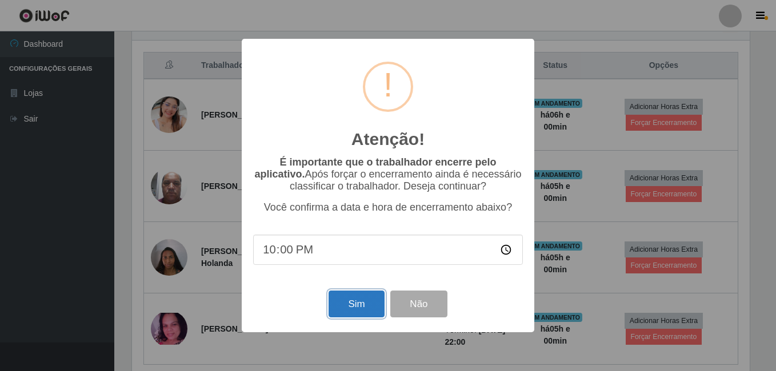
click at [365, 298] on button "Sim" at bounding box center [355, 304] width 55 height 27
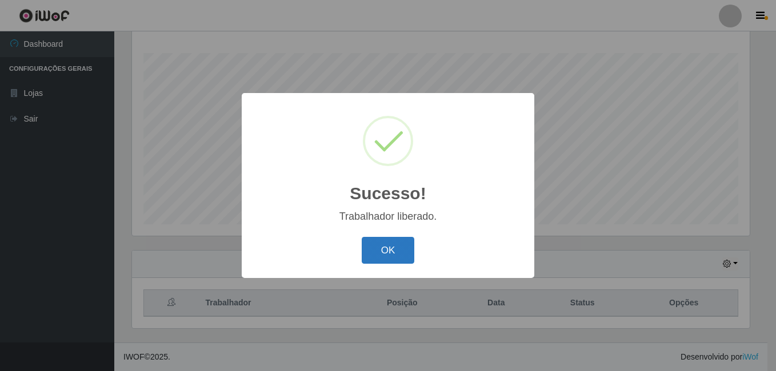
click at [369, 255] on button "OK" at bounding box center [387, 250] width 53 height 27
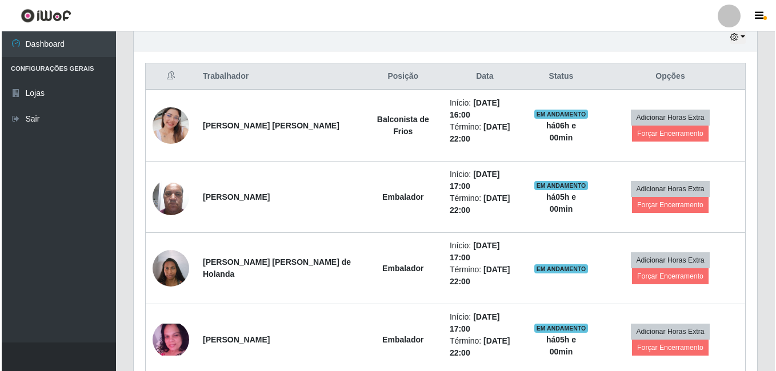
scroll to position [412, 0]
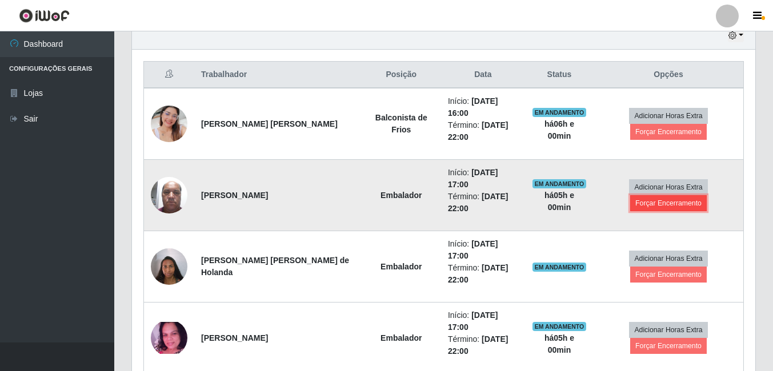
click at [652, 195] on button "Forçar Encerramento" at bounding box center [668, 203] width 77 height 16
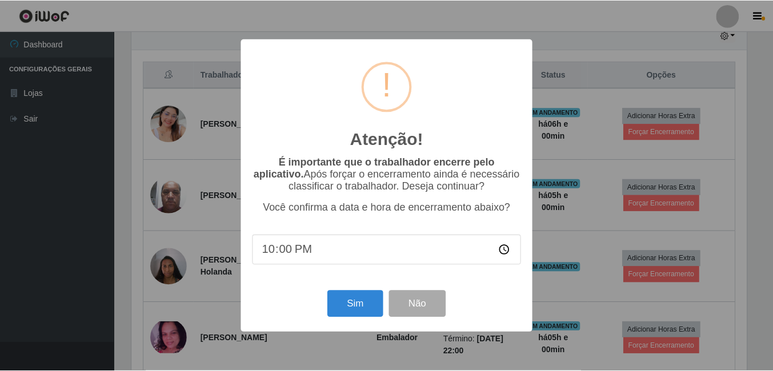
scroll to position [237, 617]
click at [352, 300] on button "Sim" at bounding box center [355, 304] width 55 height 27
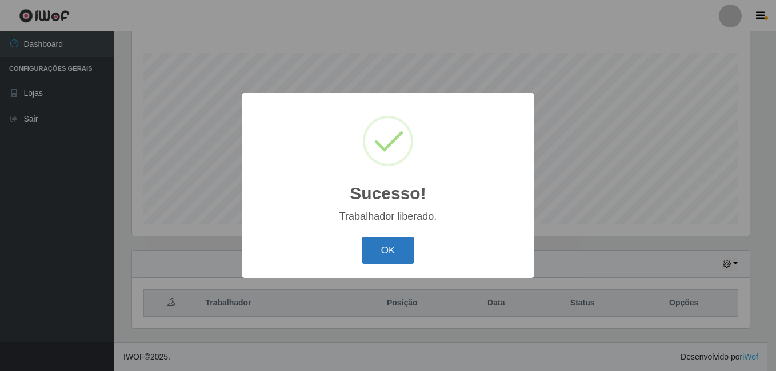
click at [384, 250] on button "OK" at bounding box center [387, 250] width 53 height 27
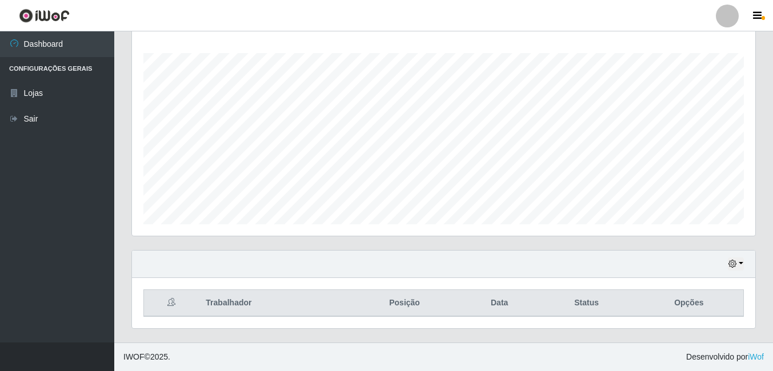
scroll to position [3, 0]
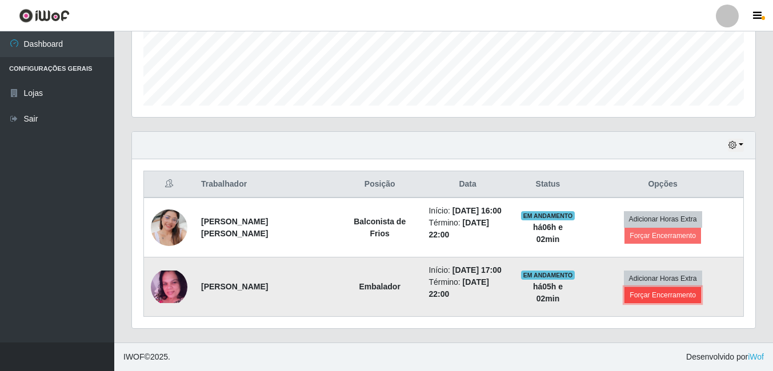
click at [649, 296] on button "Forçar Encerramento" at bounding box center [662, 295] width 77 height 16
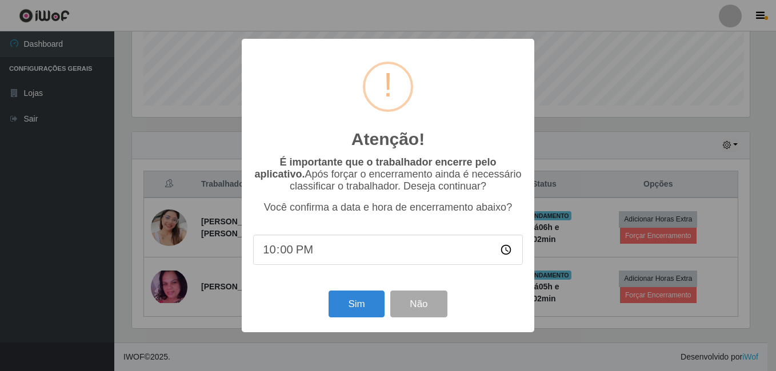
scroll to position [237, 617]
click at [348, 305] on button "Sim" at bounding box center [355, 304] width 55 height 27
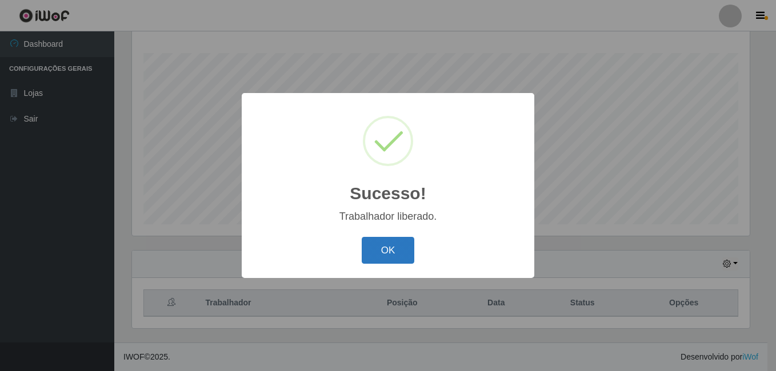
click at [375, 247] on button "OK" at bounding box center [387, 250] width 53 height 27
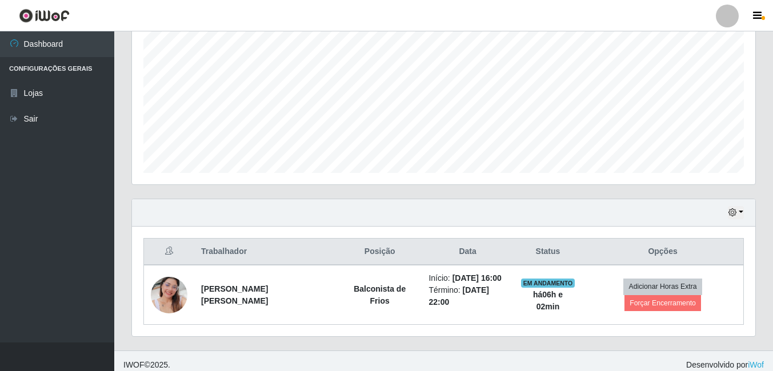
scroll to position [243, 0]
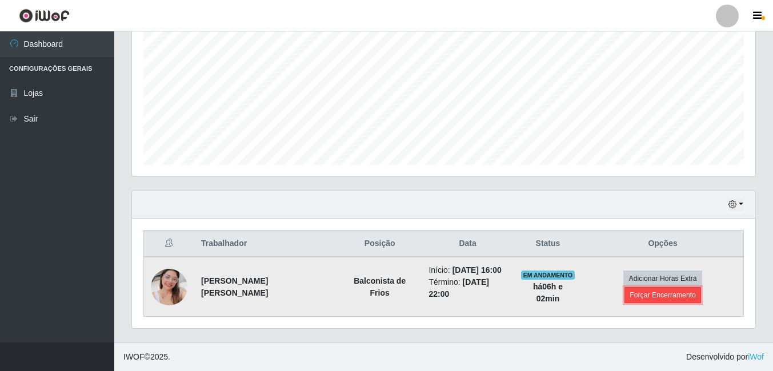
click at [644, 294] on button "Forçar Encerramento" at bounding box center [662, 295] width 77 height 16
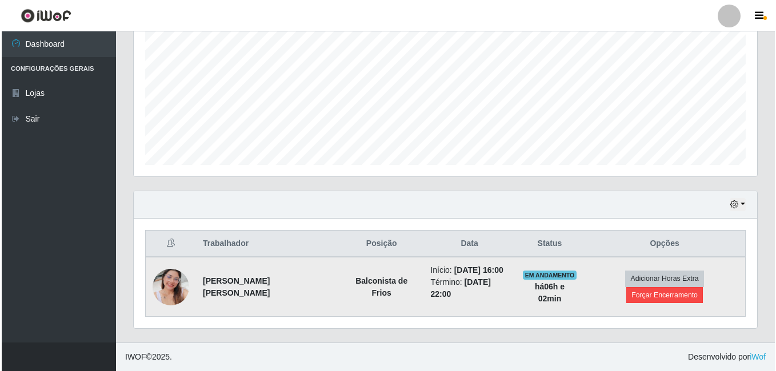
scroll to position [237, 617]
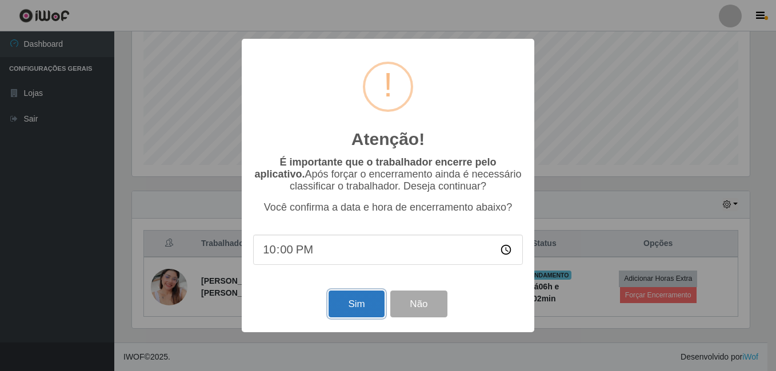
click at [343, 315] on button "Sim" at bounding box center [355, 304] width 55 height 27
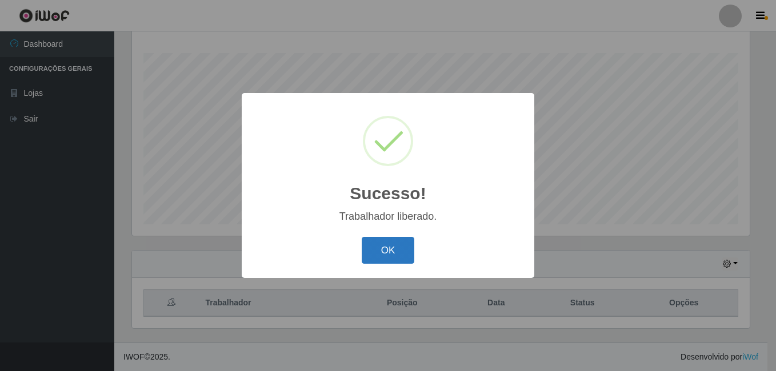
click at [389, 242] on button "OK" at bounding box center [387, 250] width 53 height 27
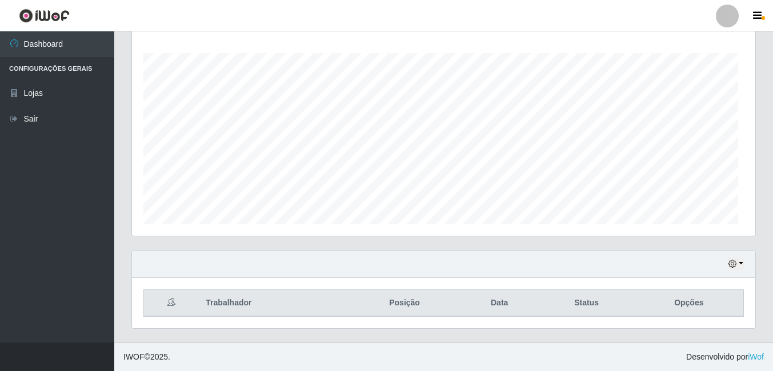
scroll to position [237, 623]
